Goal: Information Seeking & Learning: Learn about a topic

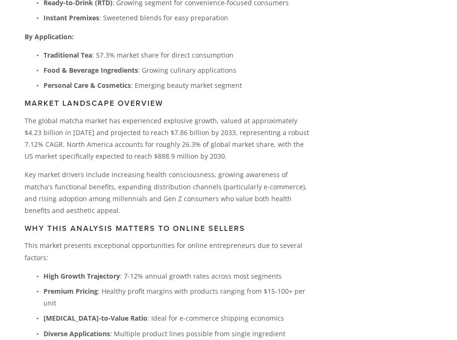
scroll to position [539, 0]
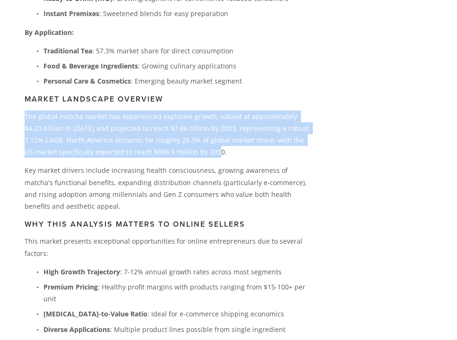
drag, startPoint x: 25, startPoint y: 111, endPoint x: 196, endPoint y: 150, distance: 176.1
click at [196, 150] on p "The global matcha market has experienced explosive growth, valued at approximat…" at bounding box center [168, 134] width 287 height 48
copy p "The global matcha market has experienced explosive growth, valued at approximat…"
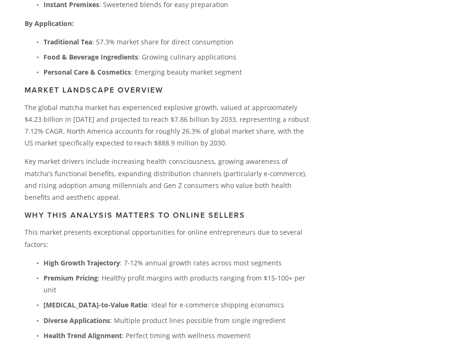
scroll to position [548, 0]
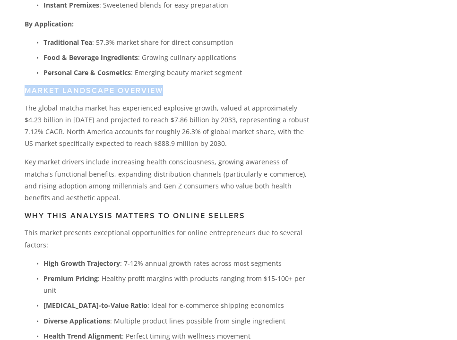
drag, startPoint x: 25, startPoint y: 85, endPoint x: 167, endPoint y: 89, distance: 141.2
click at [167, 89] on h3 "Market Landscape Overview" at bounding box center [168, 90] width 287 height 9
copy h3 "Market Landscape Overview"
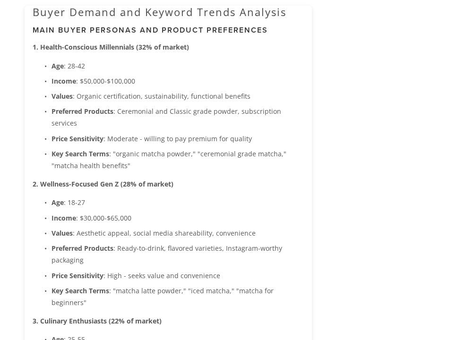
scroll to position [1133, 0]
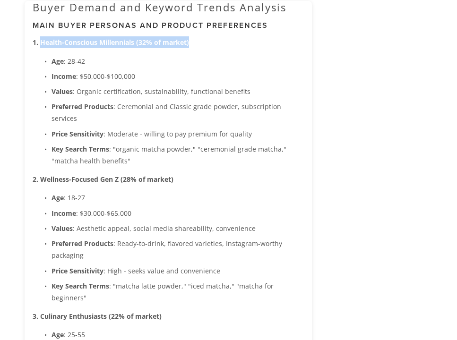
drag, startPoint x: 40, startPoint y: 34, endPoint x: 199, endPoint y: 31, distance: 159.1
click at [199, 36] on p "1. Health-Conscious Millennials (32% of market)" at bounding box center [168, 42] width 271 height 12
copy strong "Health-Conscious Millennials (32% of market)"
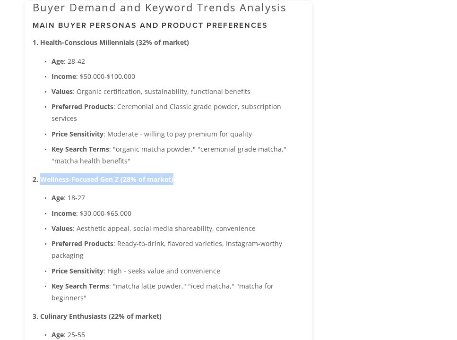
drag, startPoint x: 41, startPoint y: 160, endPoint x: 173, endPoint y: 164, distance: 132.7
click at [173, 173] on p "2. Wellness-Focused Gen Z (28% of market)" at bounding box center [168, 179] width 271 height 12
copy strong "Wellness-Focused Gen Z (28% of market)"
click at [158, 192] on p "Age : [DEMOGRAPHIC_DATA]" at bounding box center [177, 198] width 252 height 12
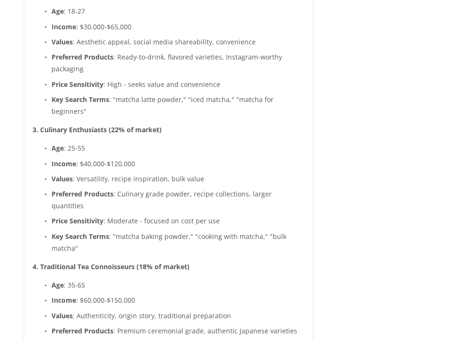
scroll to position [1321, 0]
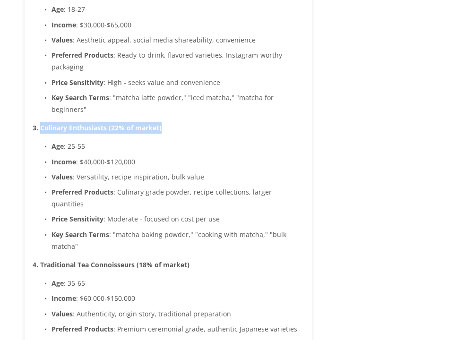
drag, startPoint x: 42, startPoint y: 95, endPoint x: 159, endPoint y: 92, distance: 117.6
click at [159, 123] on strong "3. Culinary Enthusiasts (22% of market)" at bounding box center [97, 127] width 129 height 9
copy strong "Culinary Enthusiasts (22% of market"
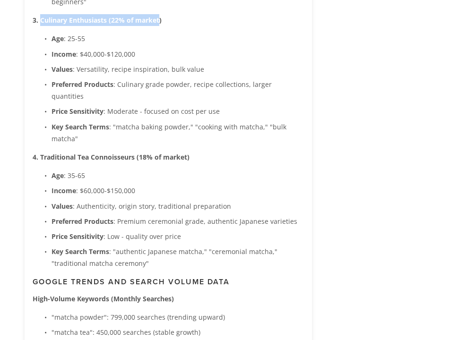
scroll to position [1432, 0]
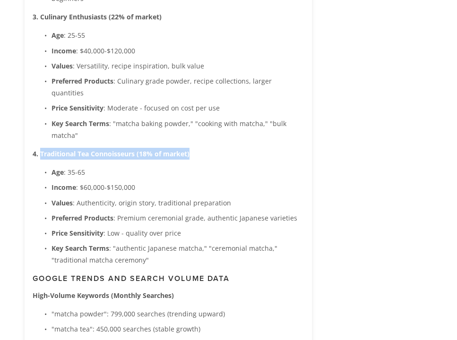
drag, startPoint x: 40, startPoint y: 108, endPoint x: 200, endPoint y: 106, distance: 160.1
click at [200, 148] on p "4. Traditional Tea Connoisseurs (18% of market)" at bounding box center [168, 154] width 271 height 12
copy strong "Traditional Tea Connoisseurs (18% of market)"
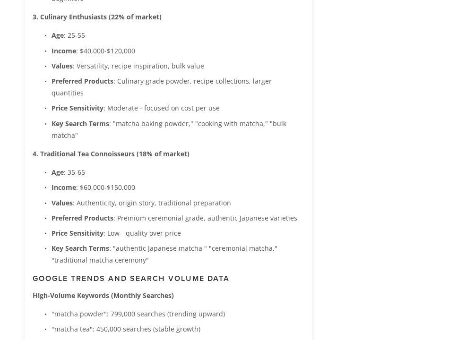
click at [213, 166] on p "Age : [DEMOGRAPHIC_DATA]" at bounding box center [177, 172] width 252 height 12
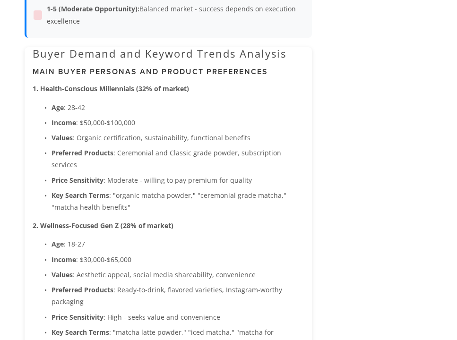
scroll to position [1086, 0]
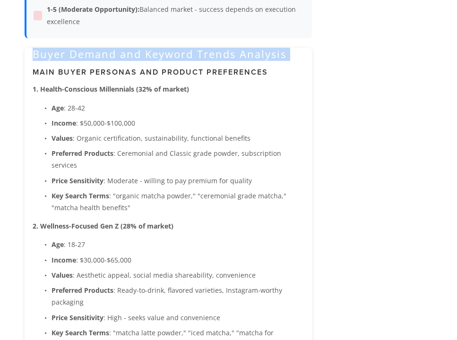
drag, startPoint x: 35, startPoint y: 48, endPoint x: 279, endPoint y: 54, distance: 243.7
click at [279, 54] on h2 "Buyer Demand and Keyword Trends Analysis" at bounding box center [168, 54] width 271 height 12
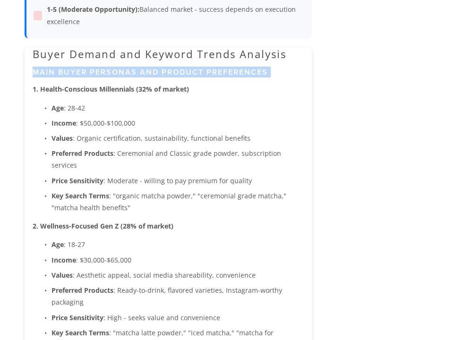
drag, startPoint x: 33, startPoint y: 67, endPoint x: 255, endPoint y: 71, distance: 221.9
copy h3 "Main Buyer Personas and Product Preferences"
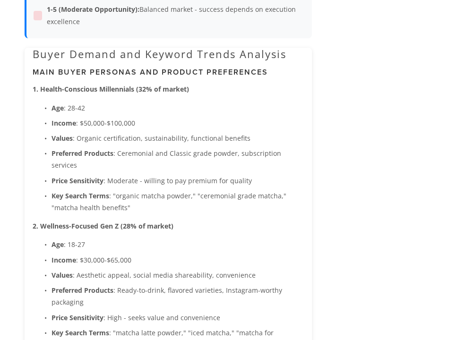
click at [220, 102] on p "Age : [DEMOGRAPHIC_DATA]" at bounding box center [177, 108] width 252 height 12
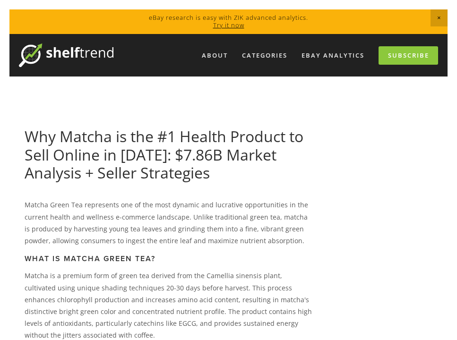
scroll to position [0, 0]
